Goal: Information Seeking & Learning: Learn about a topic

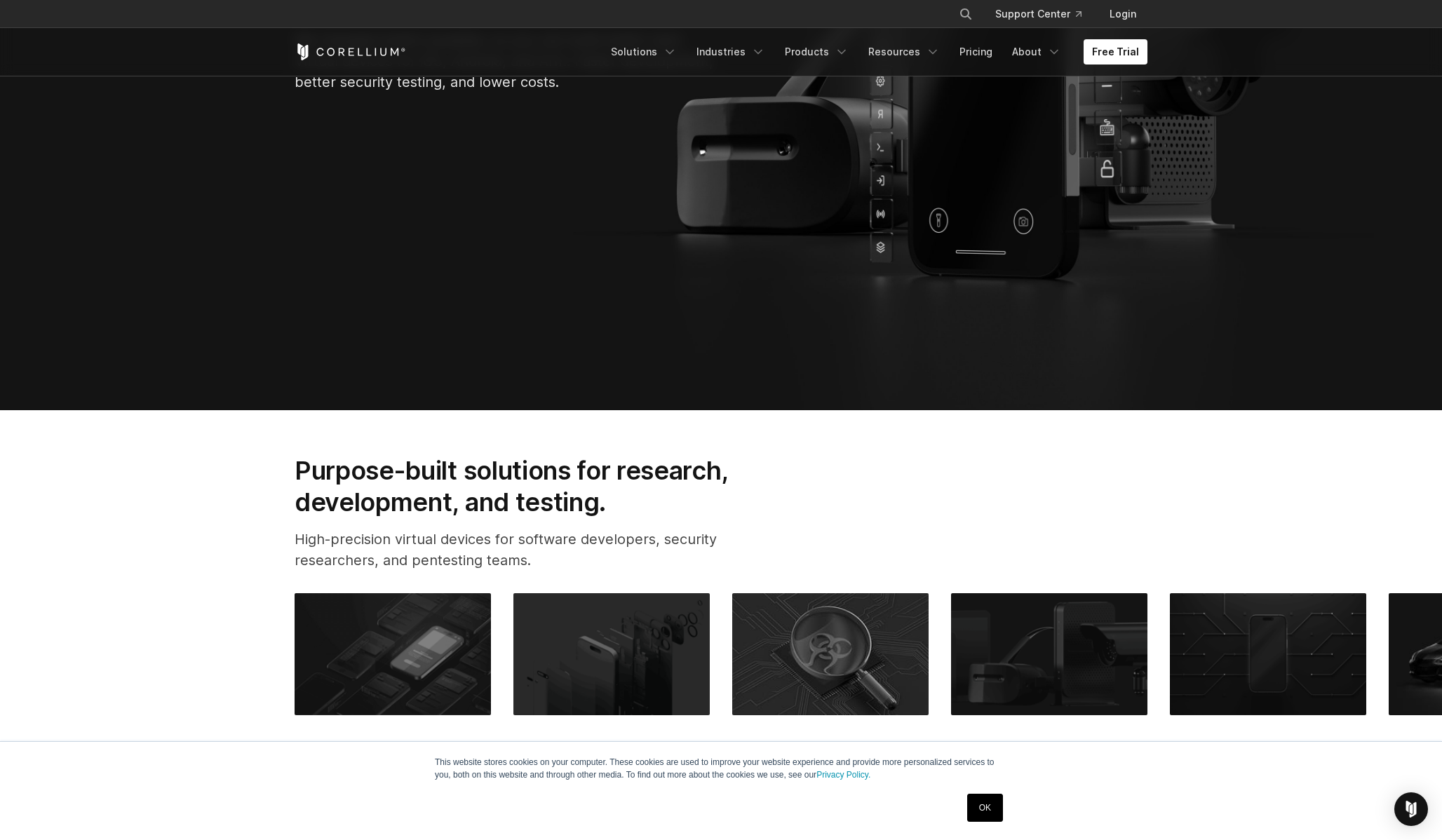
scroll to position [663, 0]
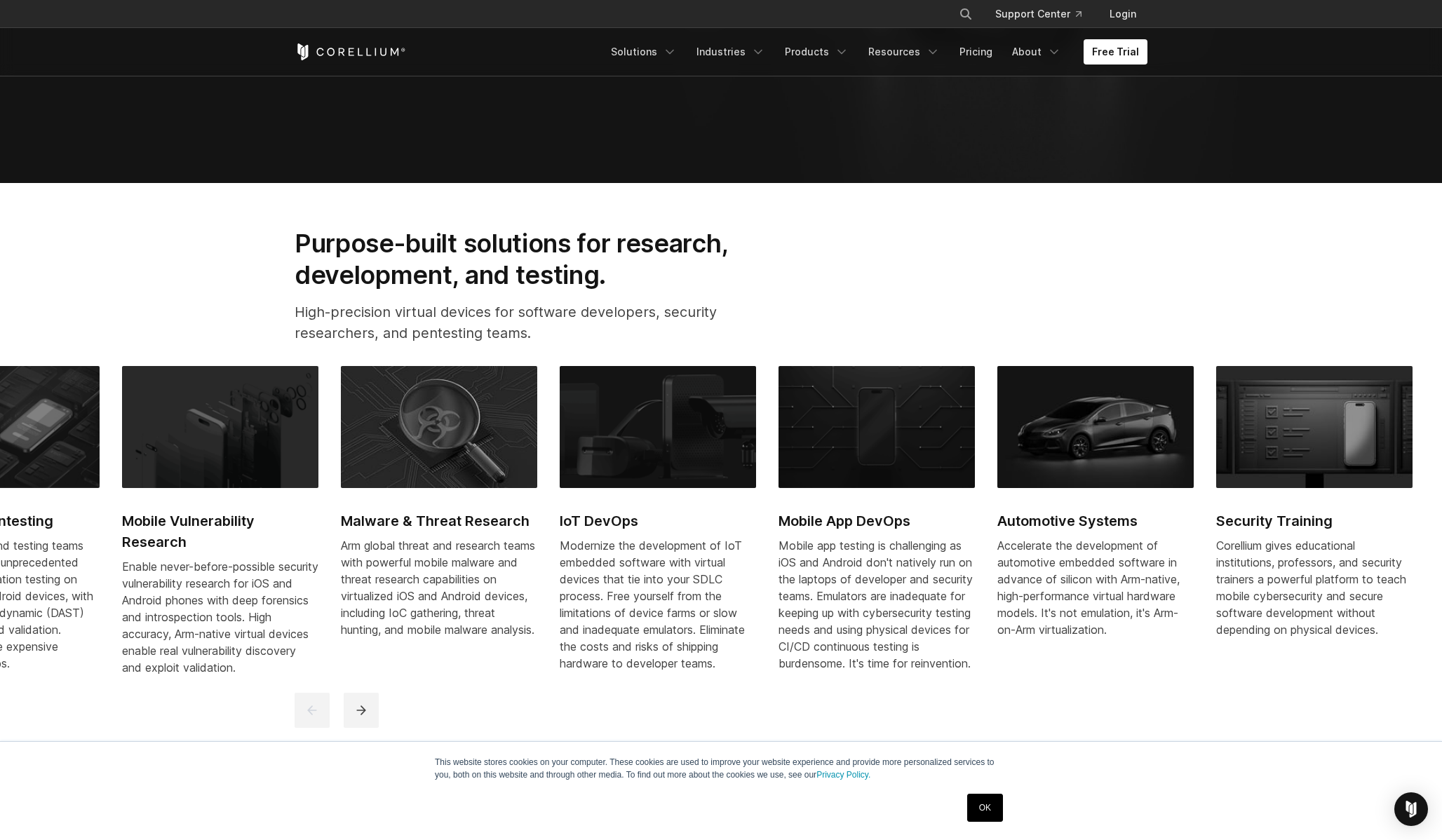
drag, startPoint x: 742, startPoint y: 469, endPoint x: 300, endPoint y: 505, distance: 443.5
click at [341, 505] on link "Malware & Threat Research Arm global threat and research teams with powerful mo…" at bounding box center [439, 510] width 197 height 289
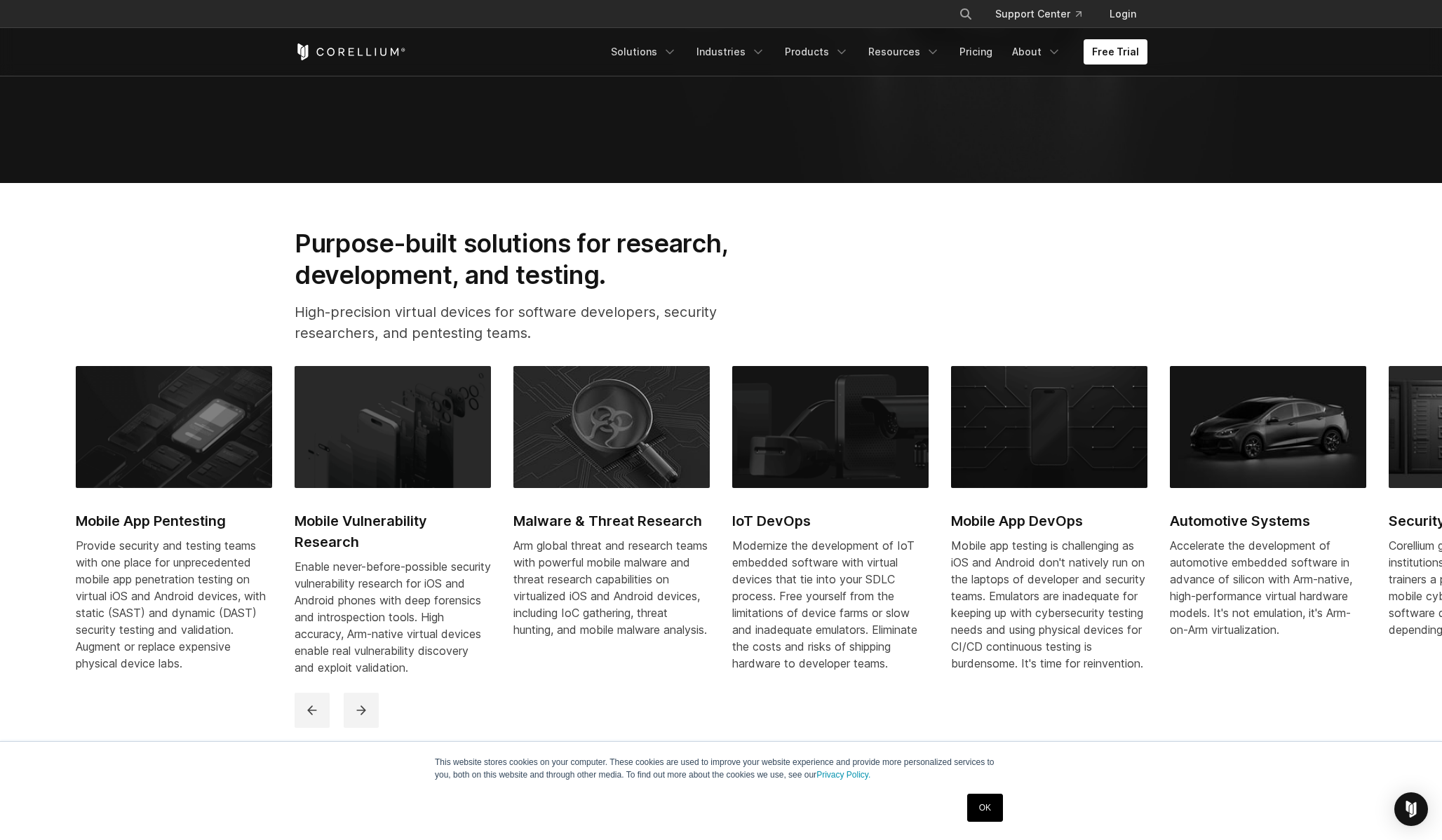
drag, startPoint x: 721, startPoint y: 521, endPoint x: 356, endPoint y: 529, distance: 365.1
click at [357, 529] on div "Mobile App Pentesting Provide security and testing teams with one place for unp…" at bounding box center [841, 529] width 1531 height 327
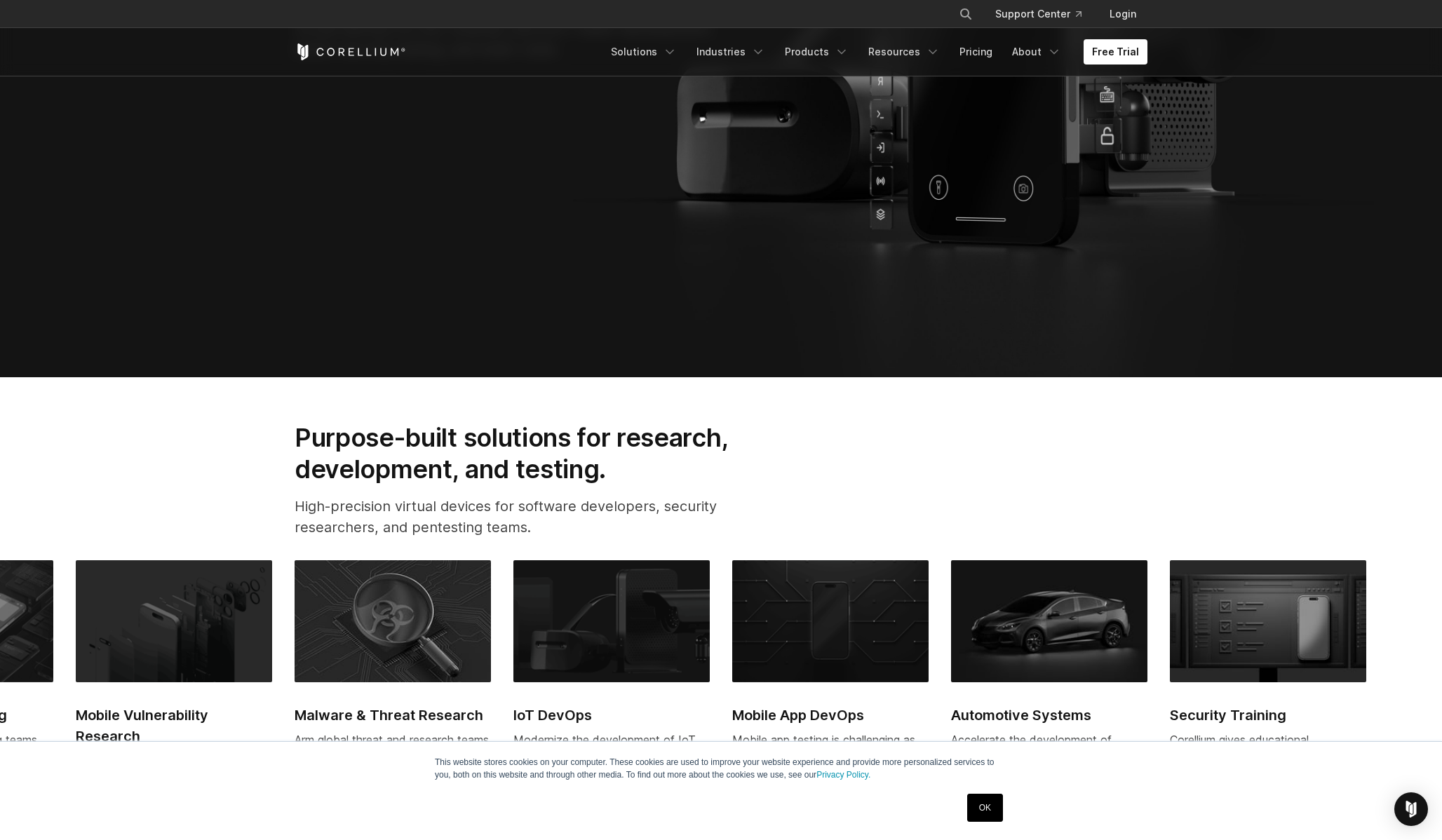
scroll to position [0, 0]
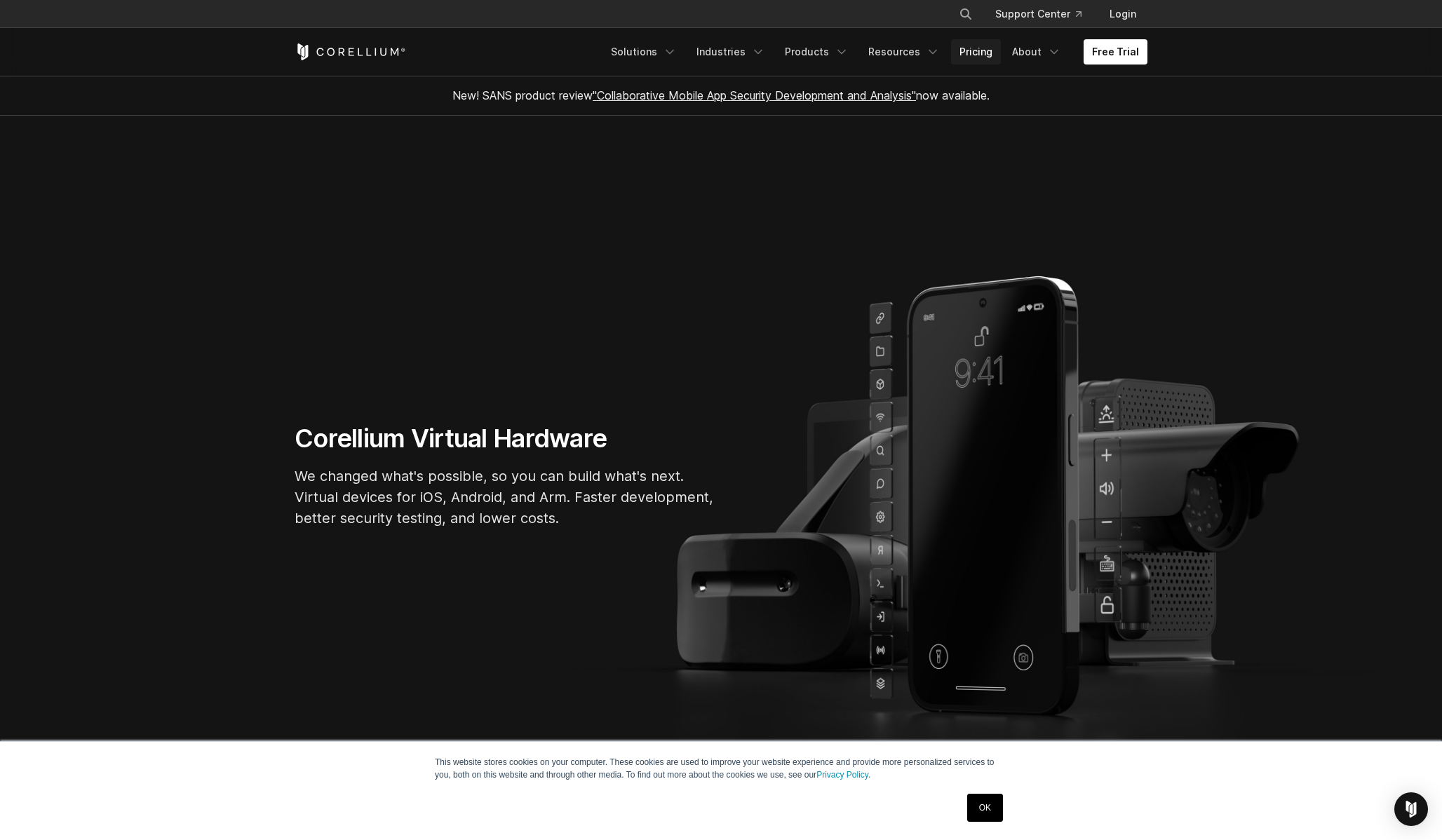
click at [983, 51] on link "Pricing" at bounding box center [975, 52] width 50 height 25
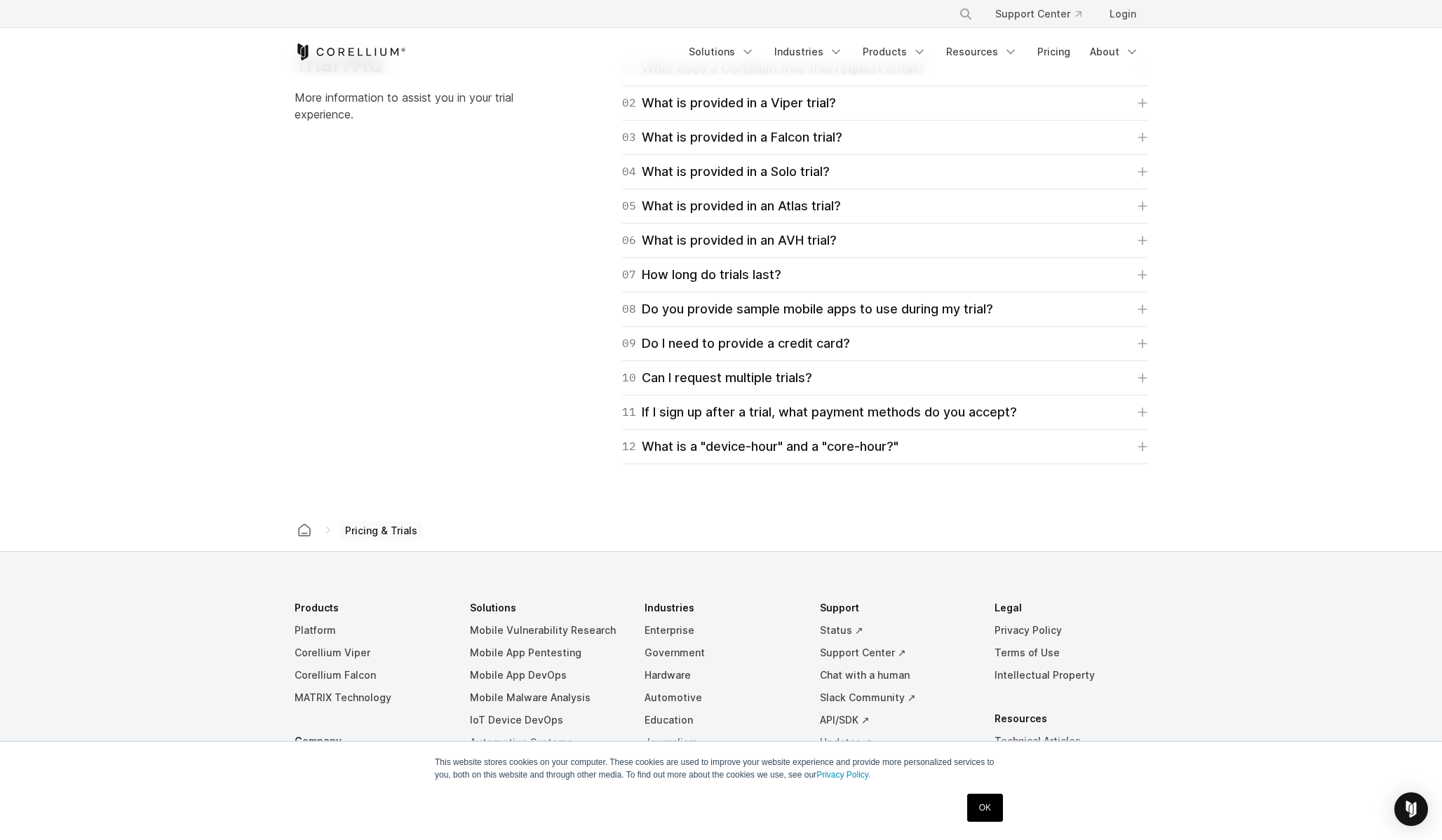
scroll to position [2235, 0]
